Goal: Information Seeking & Learning: Learn about a topic

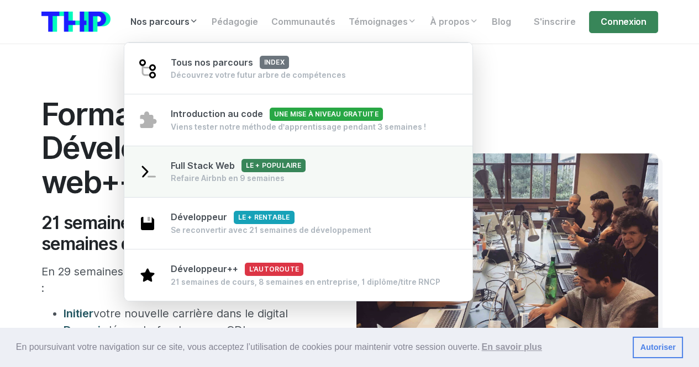
drag, startPoint x: 189, startPoint y: 175, endPoint x: 401, endPoint y: 159, distance: 212.6
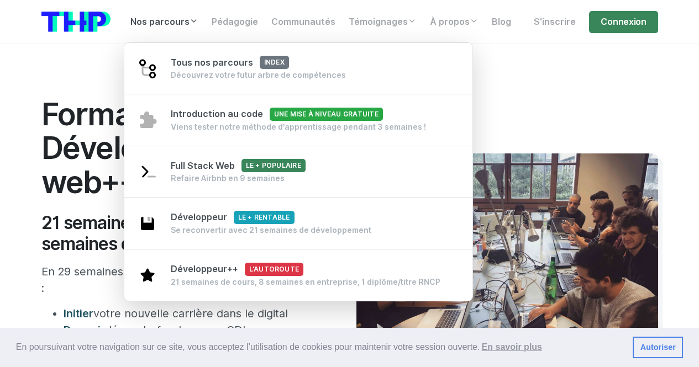
drag, startPoint x: 401, startPoint y: 159, endPoint x: 190, endPoint y: 33, distance: 246.4
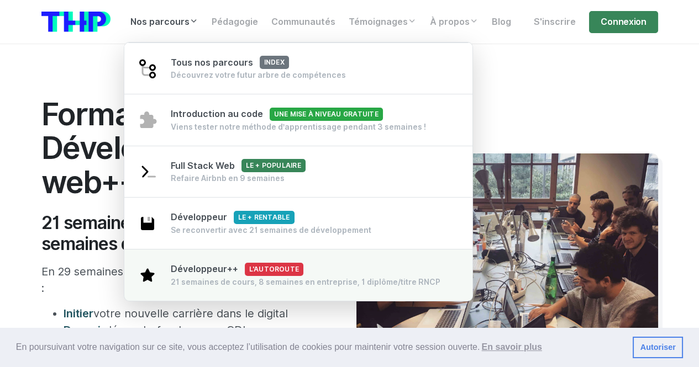
click at [208, 269] on span "Développeur++ L'autoroute" at bounding box center [237, 269] width 133 height 10
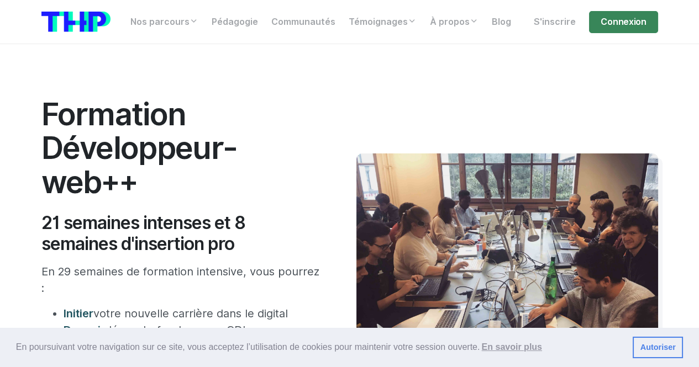
click at [663, 346] on link "Autoriser" at bounding box center [657, 348] width 50 height 22
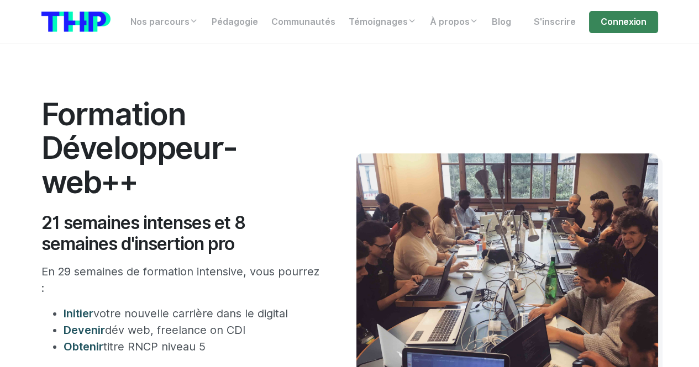
drag, startPoint x: 49, startPoint y: 289, endPoint x: 25, endPoint y: 129, distance: 161.9
click at [25, 129] on section "Formation Développeur-web++ 21 semaines intenses et 8 semaines d'insertion pro …" at bounding box center [349, 297] width 699 height 507
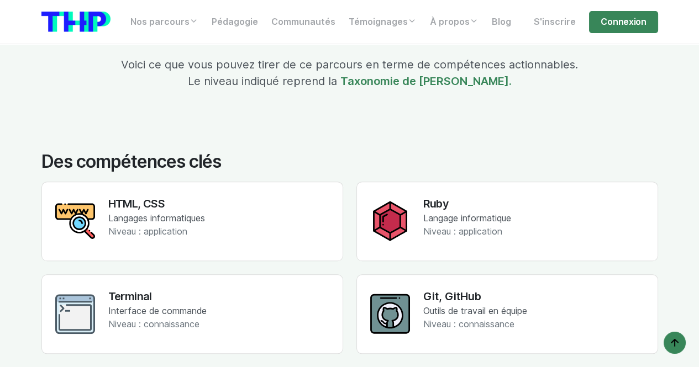
scroll to position [1657, 0]
